Goal: Task Accomplishment & Management: Use online tool/utility

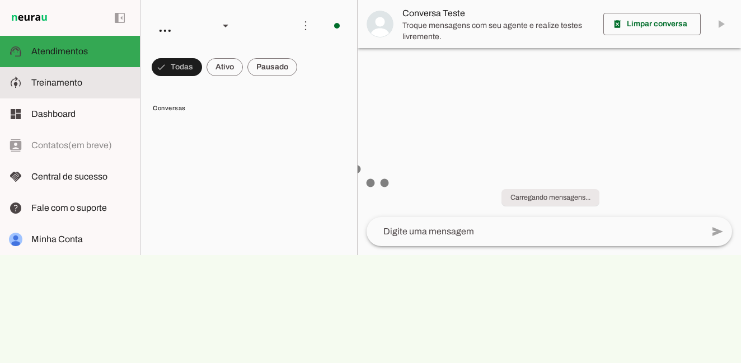
click at [46, 76] on slot at bounding box center [81, 82] width 100 height 13
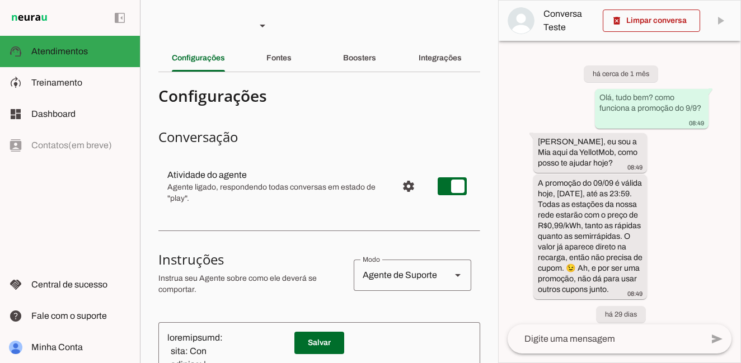
click at [355, 50] on div "Boosters" at bounding box center [359, 58] width 33 height 27
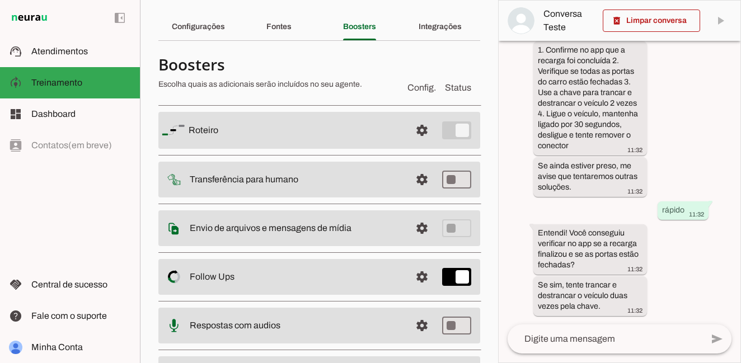
scroll to position [99, 0]
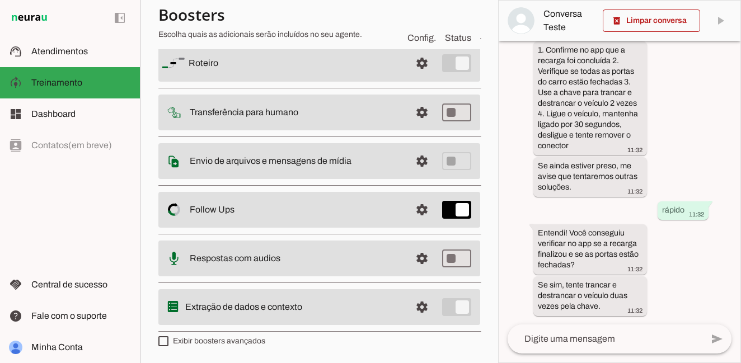
click at [227, 343] on label "Exibir boosters avançados" at bounding box center [211, 341] width 107 height 11
click at [168, 343] on md-checkbox at bounding box center [163, 341] width 10 height 10
type md-checkbox "on"
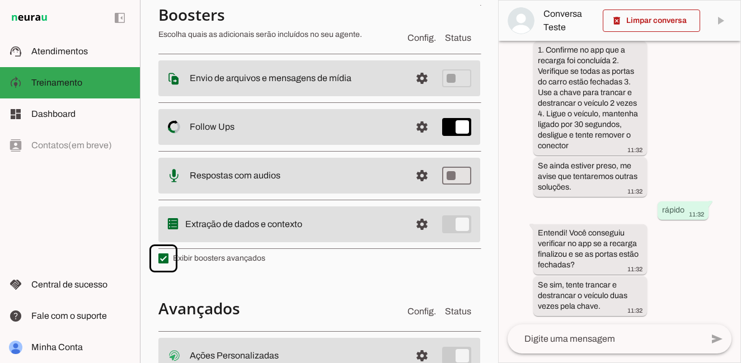
scroll to position [322, 0]
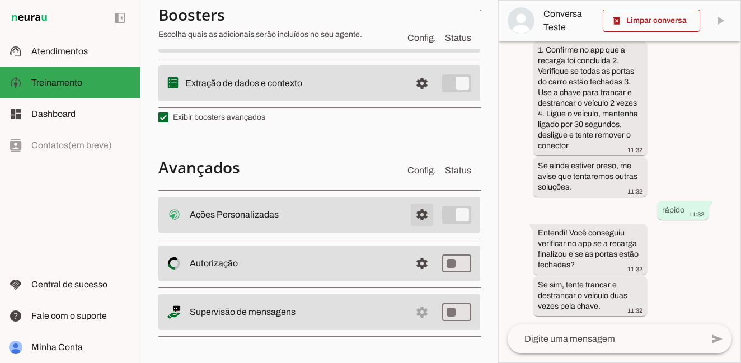
click at [415, 209] on span at bounding box center [422, 214] width 27 height 27
